Goal: Consume media (video, audio): Consume media (video, audio)

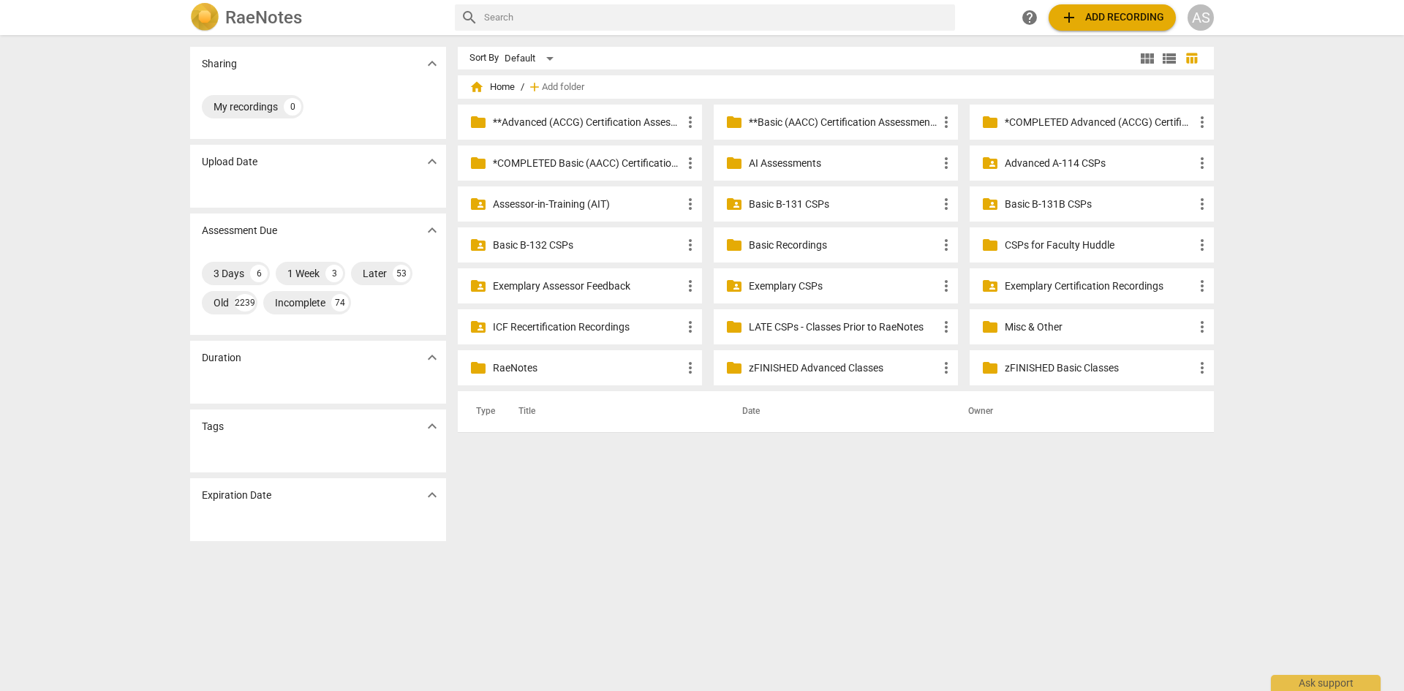
click at [805, 247] on p "Basic Recordings" at bounding box center [843, 245] width 189 height 15
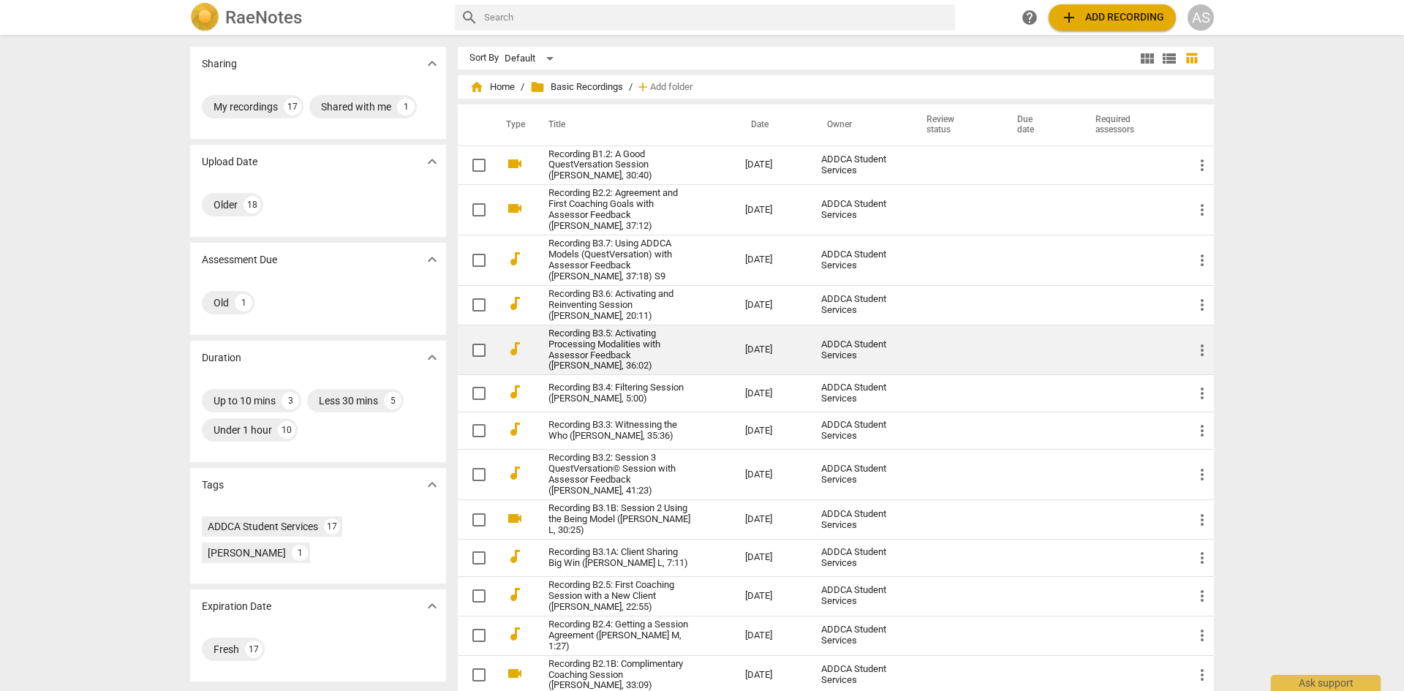
click at [475, 342] on input "checkbox" at bounding box center [479, 351] width 31 height 18
checkbox input "false"
click at [586, 340] on link "Recording B3.5: Activating Processing Modalities with Assessor Feedback ([PERSO…" at bounding box center [621, 350] width 144 height 44
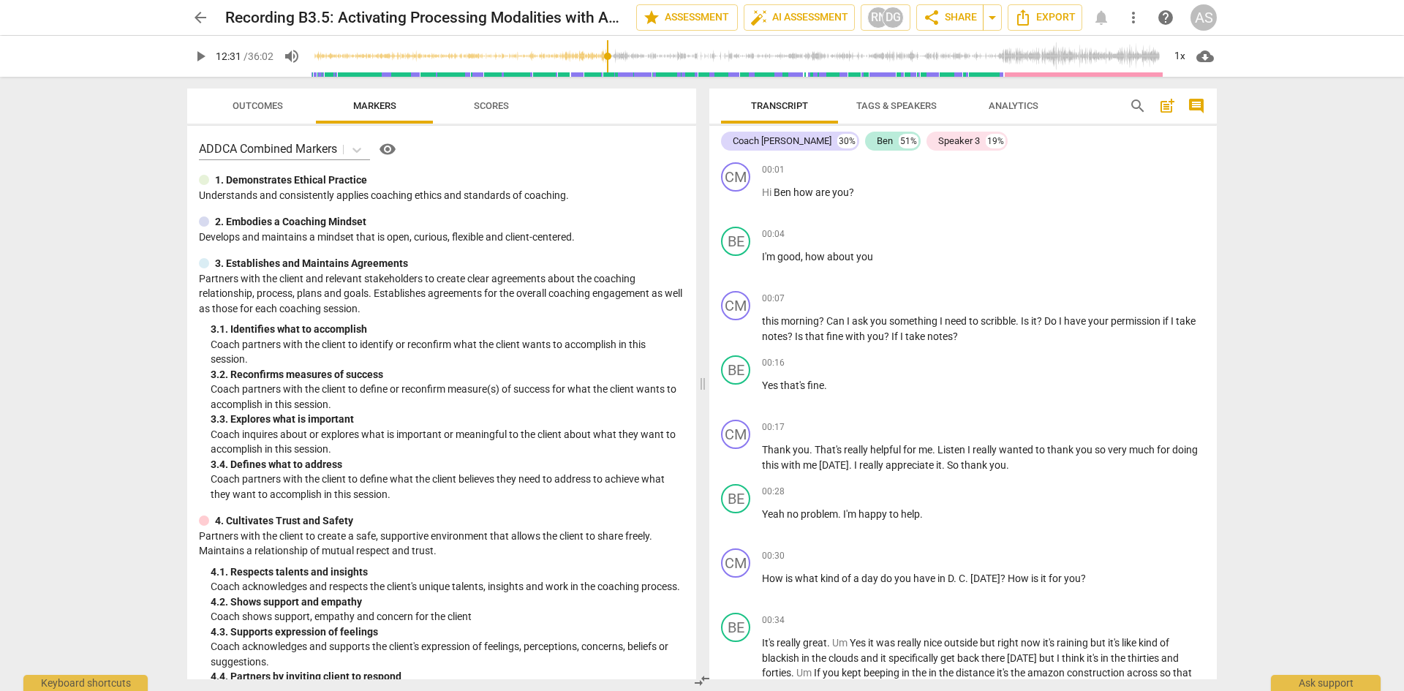
click at [605, 61] on input "range" at bounding box center [737, 56] width 852 height 47
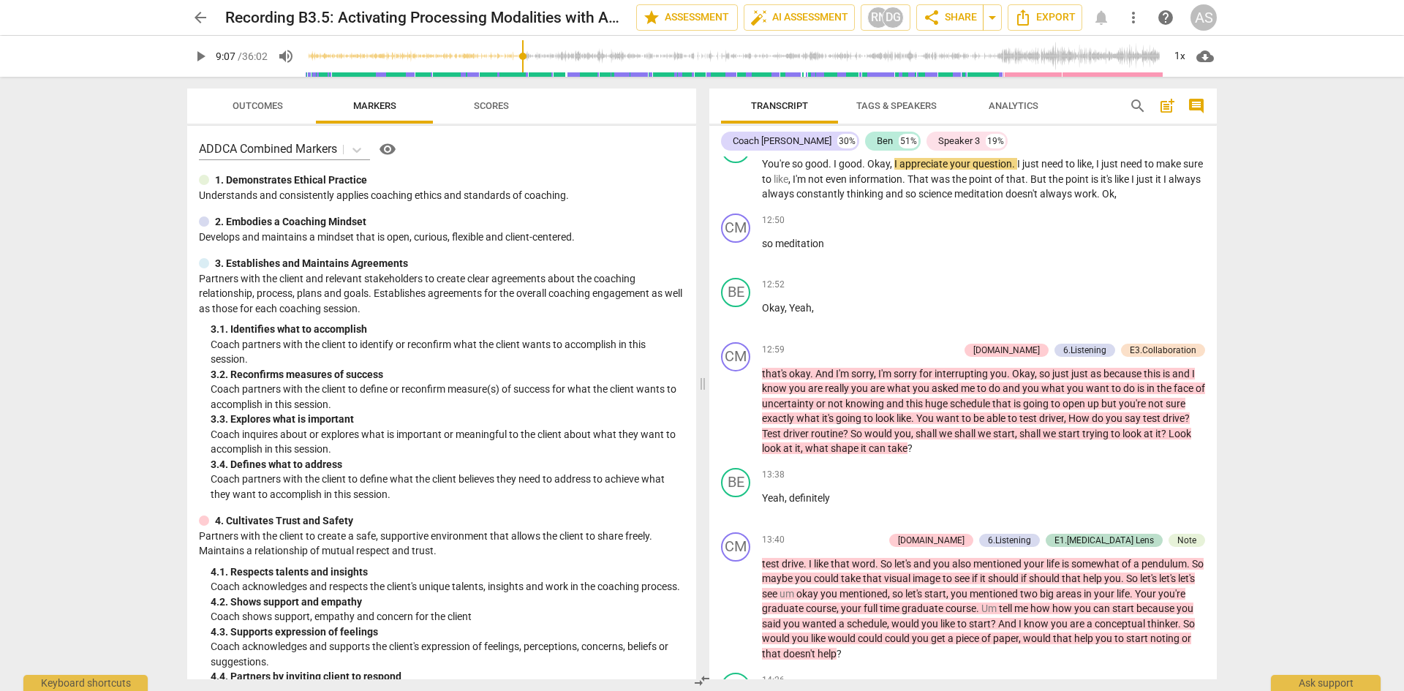
type input "547"
click at [529, 60] on input "range" at bounding box center [734, 56] width 858 height 47
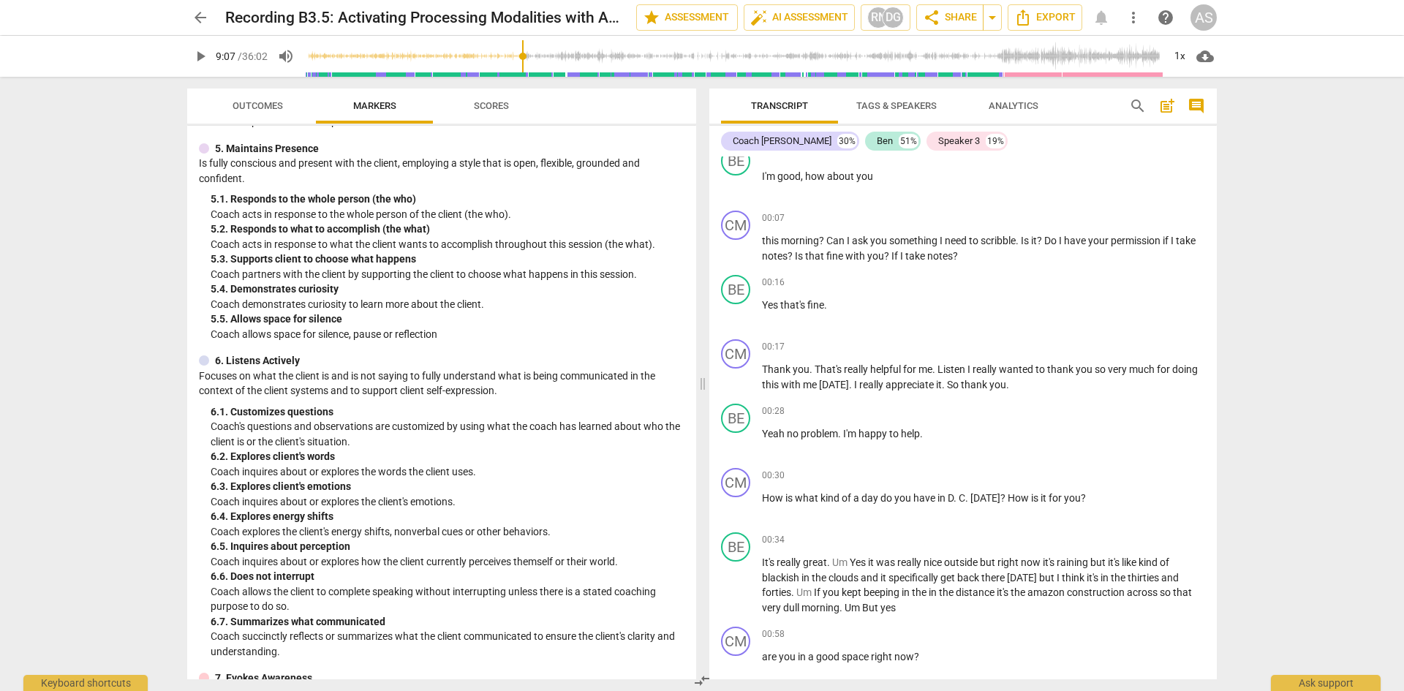
scroll to position [0, 0]
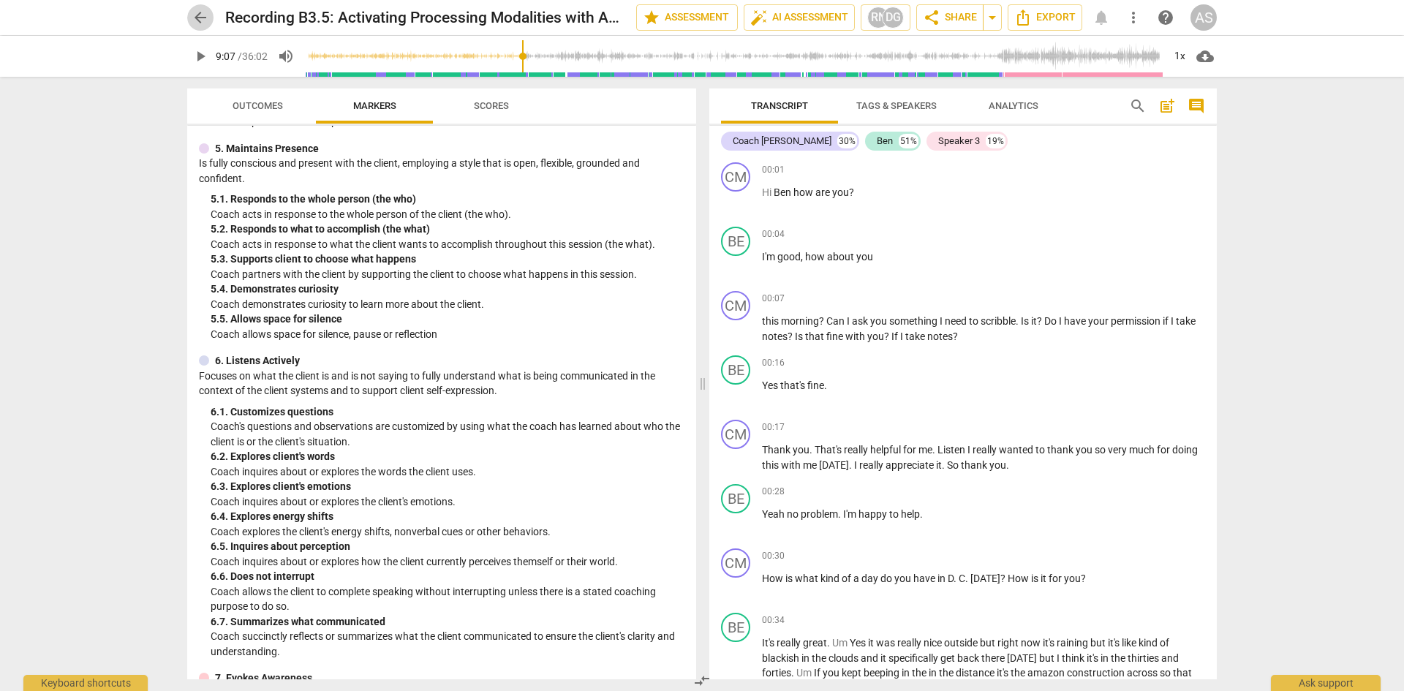
click at [193, 21] on span "arrow_back" at bounding box center [201, 18] width 18 height 18
